Goal: Task Accomplishment & Management: Manage account settings

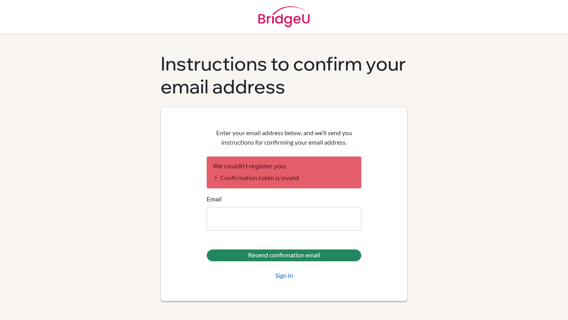
click at [260, 215] on input "Email" at bounding box center [284, 219] width 155 height 24
click at [532, 54] on main "Instructions to confirm your email address Enter your email address below, and …" at bounding box center [284, 160] width 568 height 320
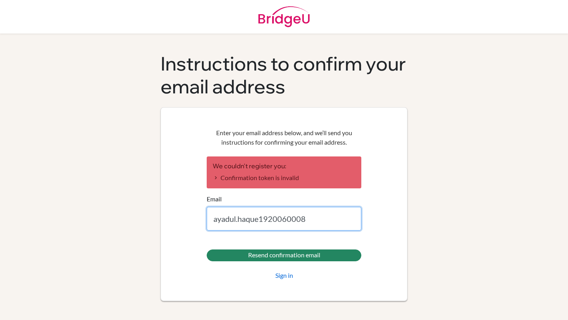
click at [319, 218] on input "ayadul.haque1920060008" at bounding box center [284, 219] width 155 height 24
type input "[EMAIL_ADDRESS][DOMAIN_NAME]"
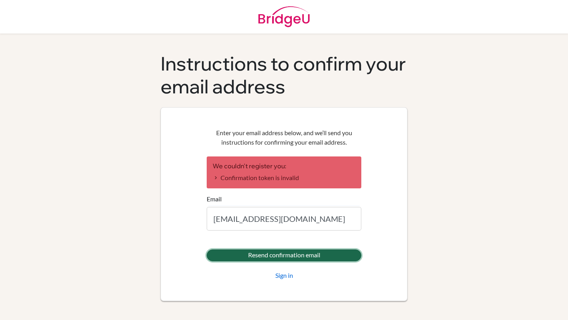
click at [318, 255] on input "Resend confirmation email" at bounding box center [284, 256] width 155 height 12
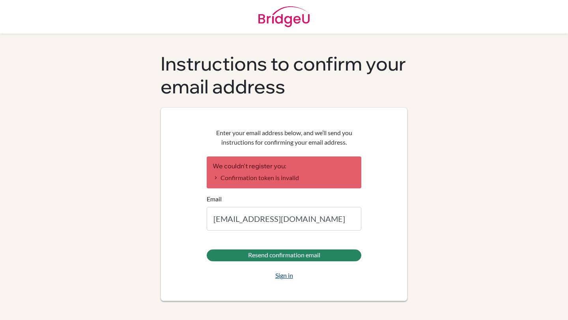
click at [285, 279] on link "Sign in" at bounding box center [284, 275] width 18 height 9
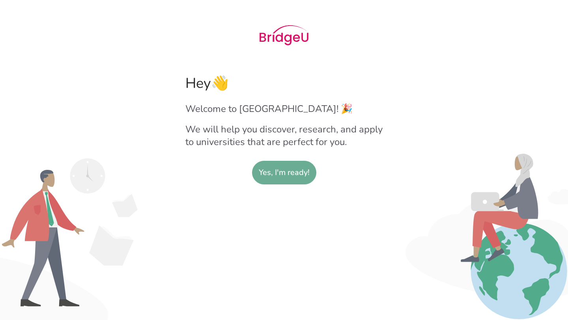
click at [280, 175] on slot "Yes, I'm ready!" at bounding box center [284, 172] width 51 height 23
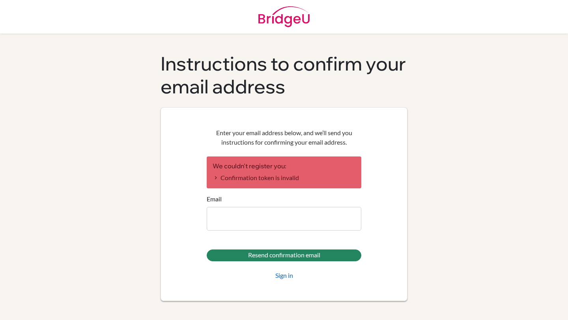
click at [243, 224] on input "Email" at bounding box center [284, 219] width 155 height 24
type input "ayadul.haque1920060008@ausisdhaka.edu.bd"
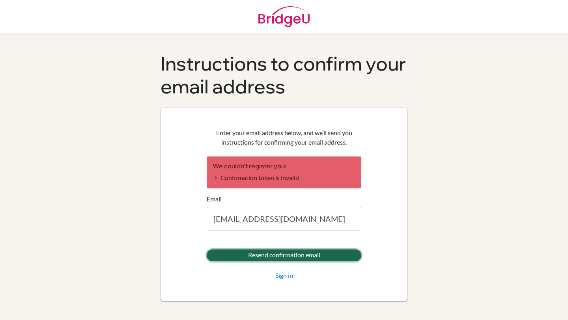
click at [264, 257] on input "Resend confirmation email" at bounding box center [284, 256] width 155 height 12
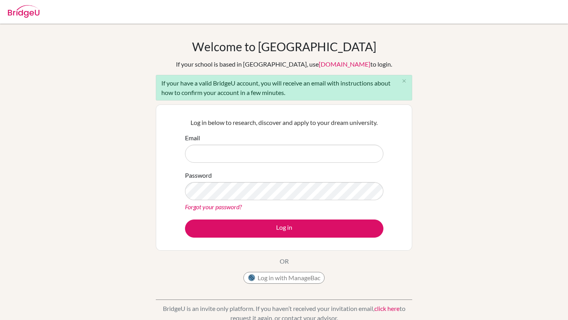
click at [231, 157] on input "Email" at bounding box center [284, 154] width 198 height 18
click at [215, 153] on input "Email" at bounding box center [284, 154] width 198 height 18
type input "ayadul.haque1920060008@ausisdhaka.edu.bd"
click at [210, 208] on link "Forgot your password?" at bounding box center [213, 206] width 57 height 7
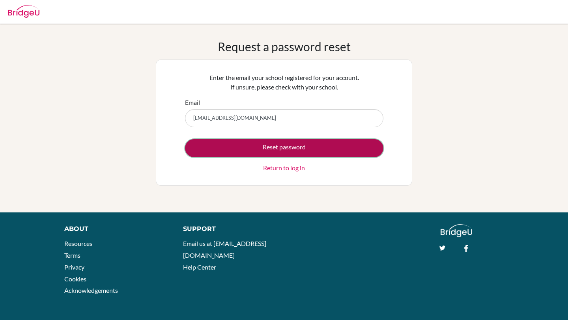
click at [241, 145] on button "Reset password" at bounding box center [284, 148] width 198 height 18
